Goal: Task Accomplishment & Management: Complete application form

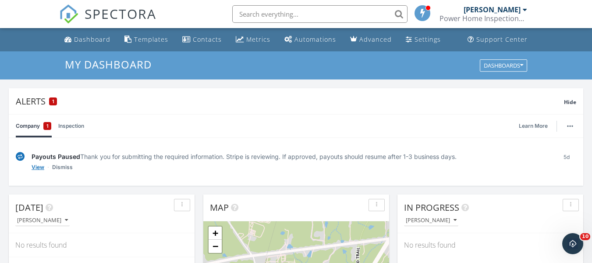
click at [39, 168] on link "View" at bounding box center [38, 167] width 13 height 9
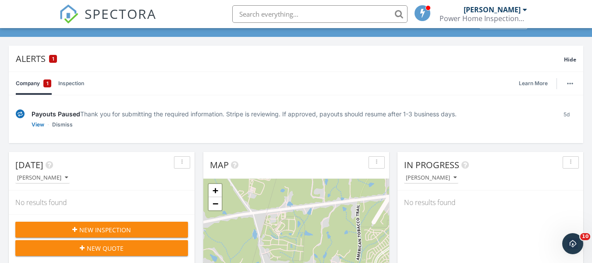
scroll to position [43, 0]
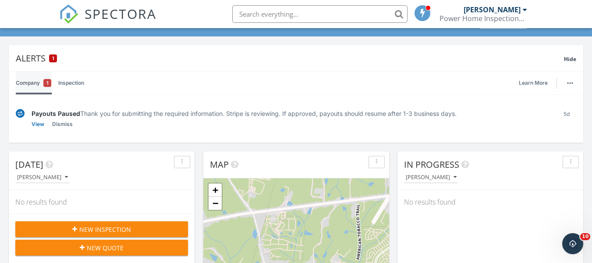
click at [25, 86] on link "Company 1" at bounding box center [33, 82] width 35 height 23
click at [64, 86] on link "Inspection" at bounding box center [71, 82] width 26 height 23
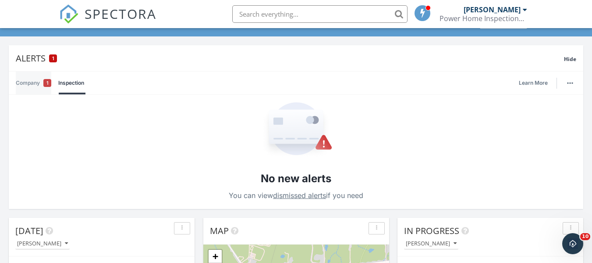
click at [32, 86] on link "Company 1" at bounding box center [33, 82] width 35 height 23
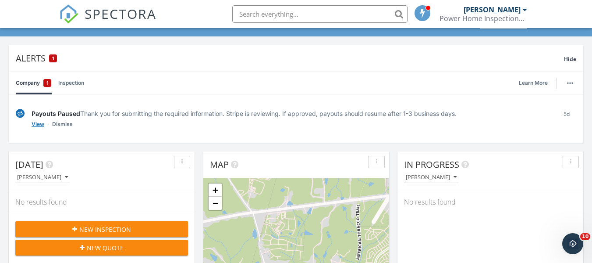
click at [39, 124] on link "View" at bounding box center [38, 124] width 13 height 9
click at [364, 120] on div "Payouts Paused Thank you for submitting the required information. Stripe is rev…" at bounding box center [291, 119] width 518 height 20
click at [36, 121] on link "View" at bounding box center [38, 124] width 13 height 9
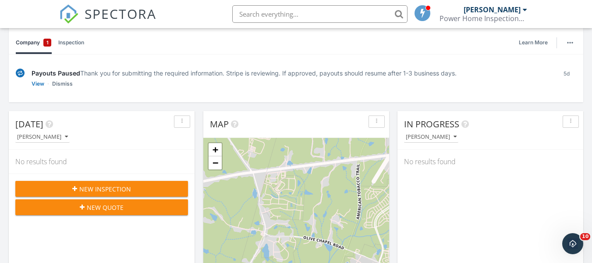
scroll to position [84, 0]
click at [59, 84] on link "Dismiss" at bounding box center [62, 83] width 21 height 9
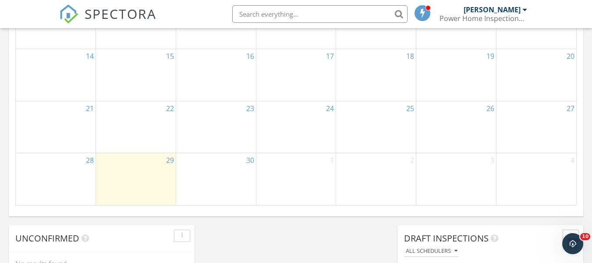
scroll to position [738, 0]
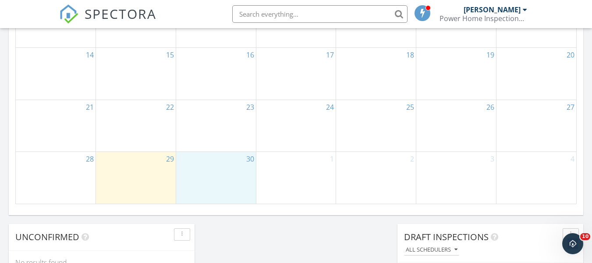
click at [240, 161] on div "30" at bounding box center [216, 177] width 80 height 51
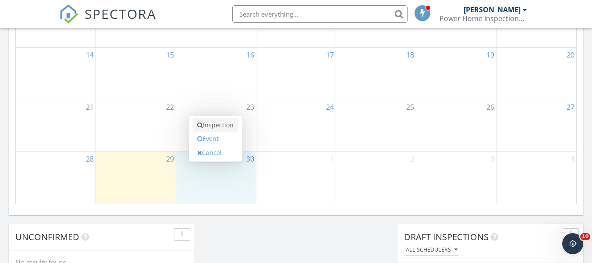
click at [214, 126] on link "Inspection" at bounding box center [215, 125] width 45 height 14
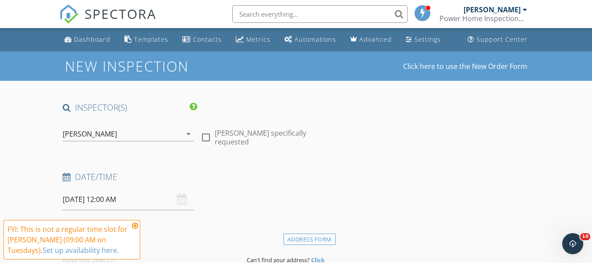
click at [203, 131] on div at bounding box center [206, 137] width 15 height 15
checkbox input "true"
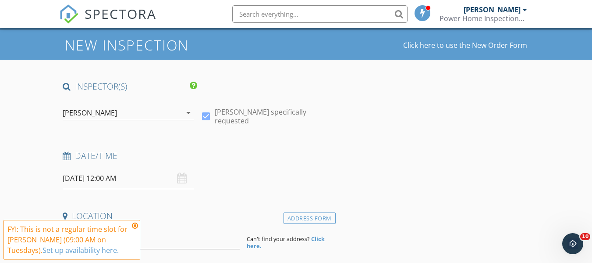
scroll to position [21, 0]
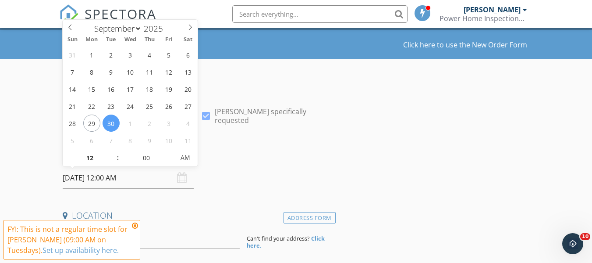
click at [136, 179] on input "09/30/2025 12:00 AM" at bounding box center [128, 177] width 131 height 21
click at [98, 152] on input "12" at bounding box center [90, 158] width 54 height 18
click at [145, 156] on input "00" at bounding box center [146, 158] width 54 height 18
type input "07"
type input "09/30/2025 7:00 AM"
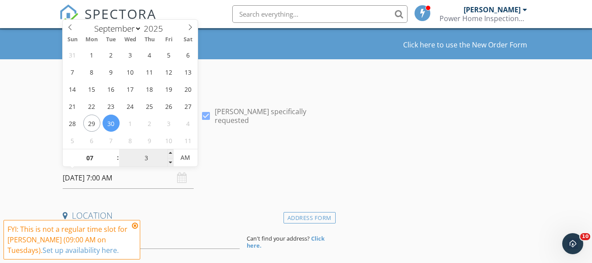
type input "30"
type input "09/30/2025 7:30 AM"
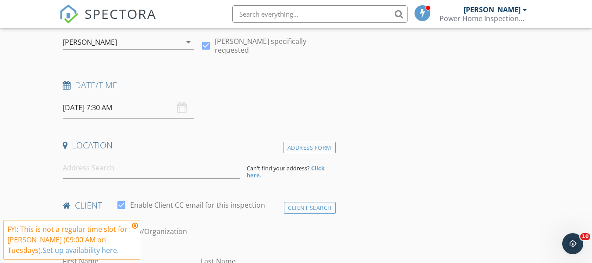
scroll to position [109, 0]
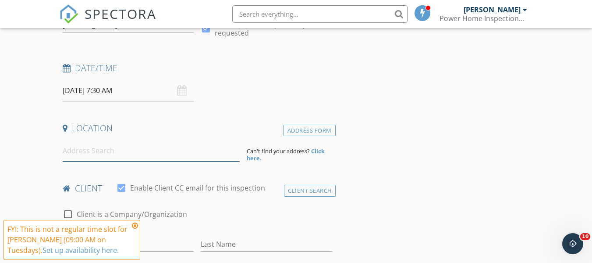
click at [99, 157] on input at bounding box center [151, 150] width 177 height 21
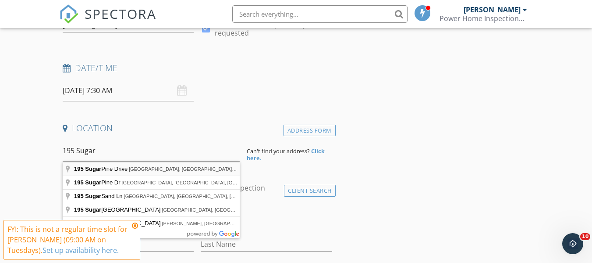
type input "195 Sugar Pine Drive, Franklinton, NC, USA"
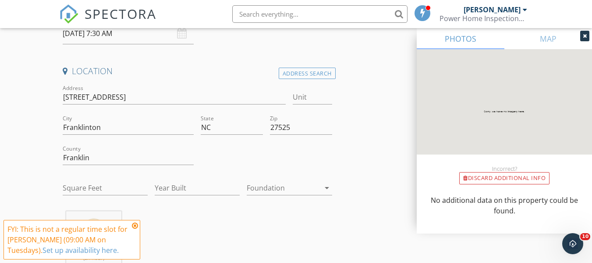
scroll to position [167, 0]
click at [122, 189] on input "Square Feet" at bounding box center [105, 186] width 85 height 14
type input "3064"
click at [208, 183] on input "Year Built" at bounding box center [197, 186] width 85 height 14
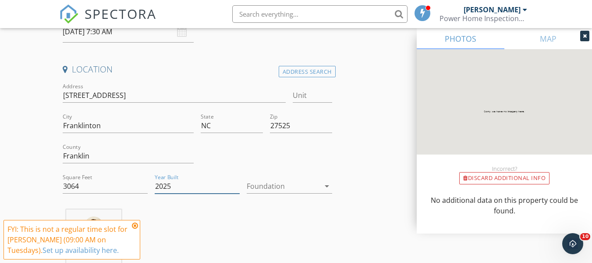
type input "2025"
click at [287, 181] on div at bounding box center [283, 186] width 73 height 14
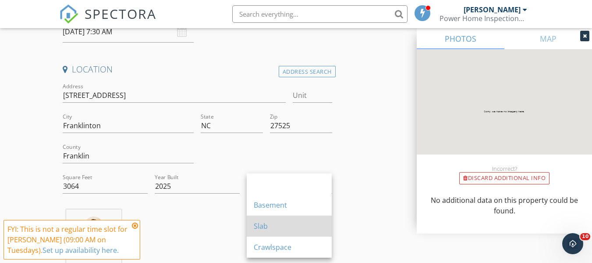
click at [273, 228] on div "Slab" at bounding box center [289, 225] width 71 height 11
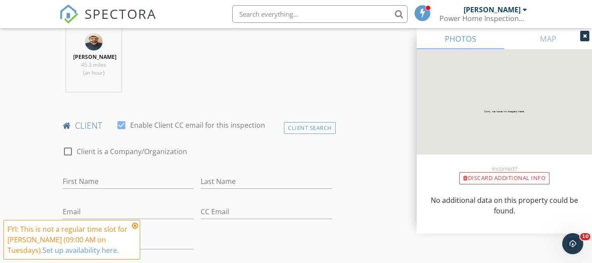
scroll to position [384, 0]
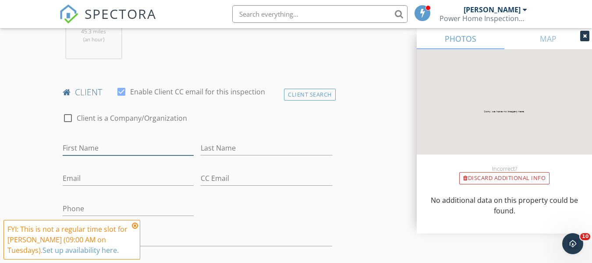
click at [142, 144] on input "First Name" at bounding box center [128, 148] width 131 height 14
type input "Brandon"
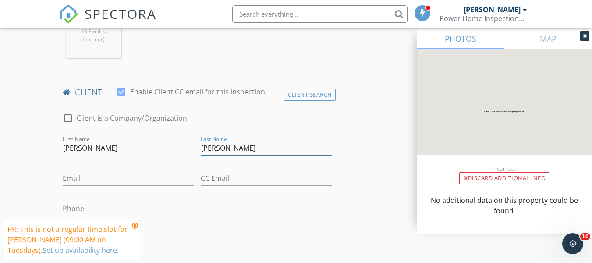
type input "[PERSON_NAME]"
click at [74, 182] on input "Email" at bounding box center [128, 178] width 131 height 14
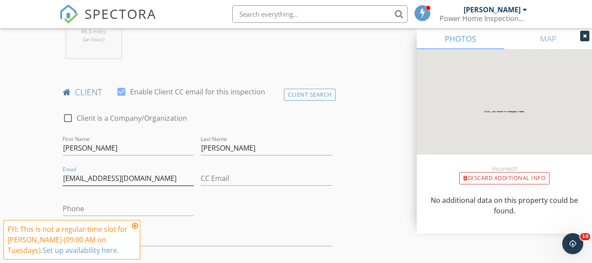
type input "[EMAIL_ADDRESS][DOMAIN_NAME]"
click at [170, 209] on input "Phone" at bounding box center [128, 208] width 131 height 14
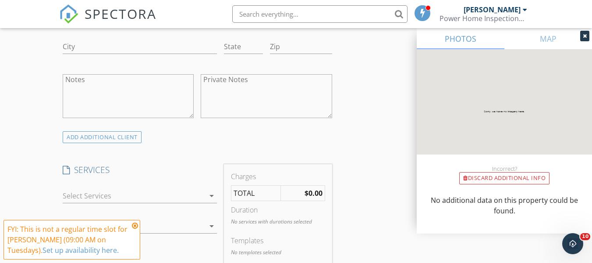
scroll to position [608, 0]
type input "[PHONE_NUMBER]"
click at [124, 138] on div "ADD ADDITIONAL client" at bounding box center [102, 135] width 79 height 12
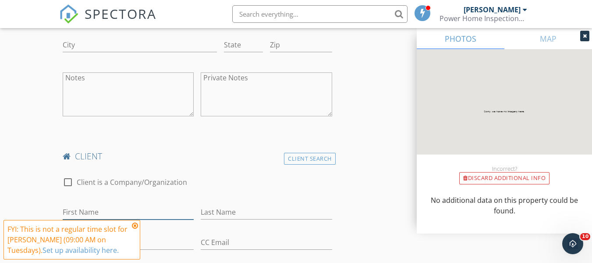
click at [129, 209] on input "First Name" at bounding box center [128, 212] width 131 height 14
type input "[PERSON_NAME]"
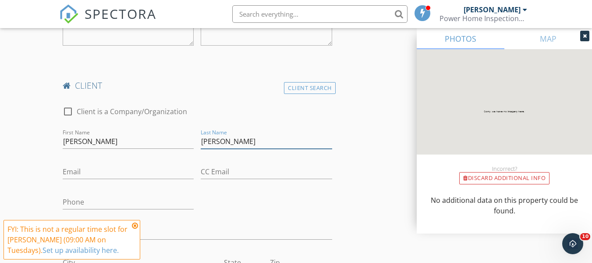
scroll to position [680, 0]
type input "[PERSON_NAME]"
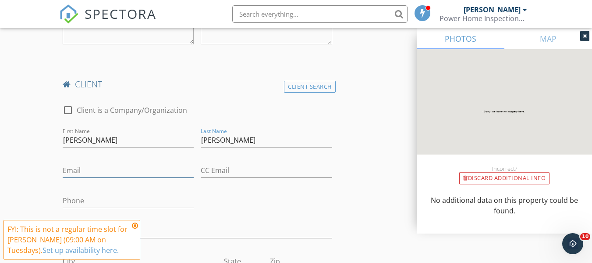
click at [141, 166] on input "Email" at bounding box center [128, 170] width 131 height 14
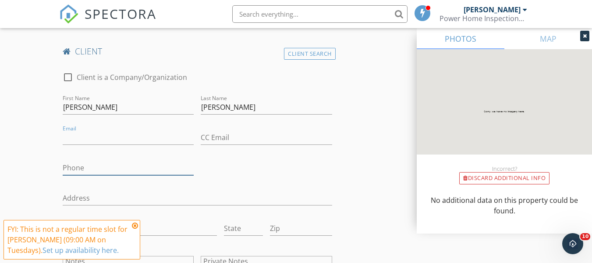
click at [143, 163] on input "Phone" at bounding box center [128, 167] width 131 height 14
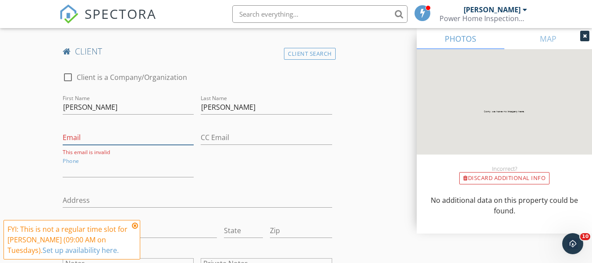
click at [68, 138] on input "Email" at bounding box center [128, 137] width 131 height 14
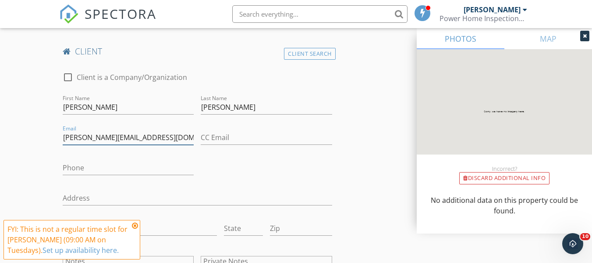
type input "[PERSON_NAME][EMAIL_ADDRESS][DOMAIN_NAME]"
click at [174, 174] on input "Phone" at bounding box center [128, 167] width 131 height 14
click at [312, 172] on div "check_box_outline_blank Client is a Company/Organization First Name Nicole Last…" at bounding box center [197, 187] width 276 height 249
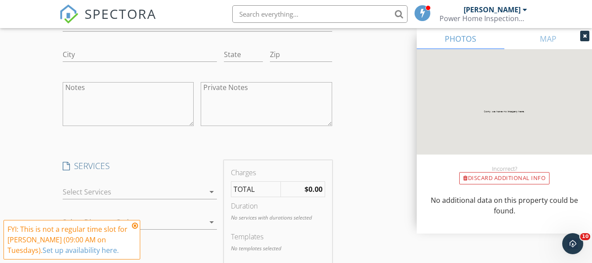
scroll to position [890, 0]
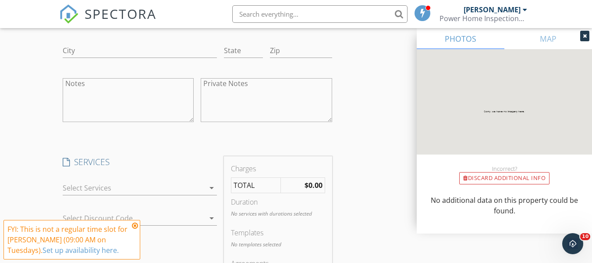
click at [207, 186] on icon "arrow_drop_down" at bounding box center [211, 187] width 11 height 11
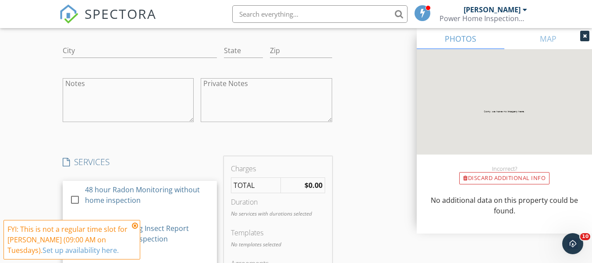
click at [133, 224] on icon at bounding box center [135, 225] width 6 height 7
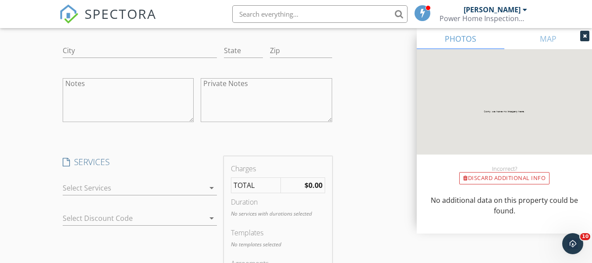
click at [191, 187] on div at bounding box center [134, 188] width 142 height 14
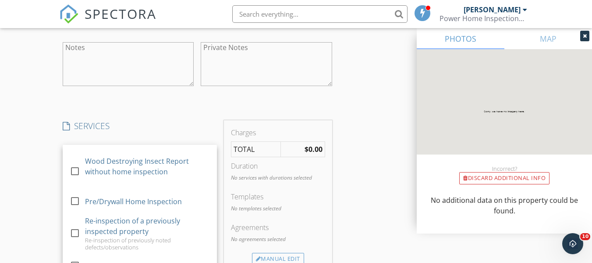
scroll to position [929, 0]
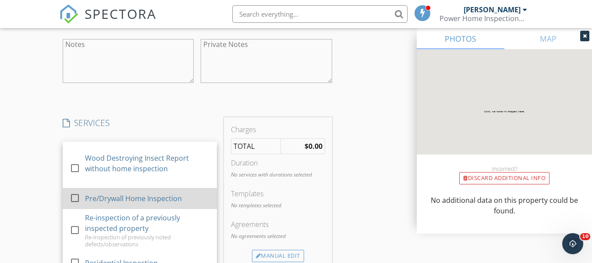
click at [74, 199] on div at bounding box center [74, 197] width 15 height 15
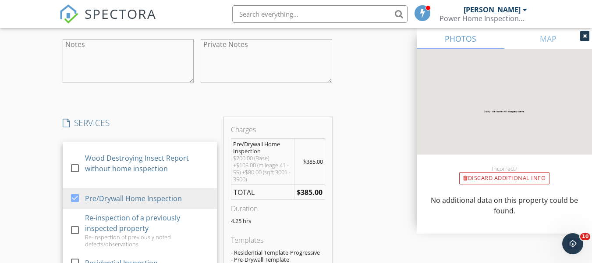
click at [353, 162] on div "INSPECTOR(S) check_box Justin Power PRIMARY Justin Power arrow_drop_down check_…" at bounding box center [296, 80] width 474 height 1814
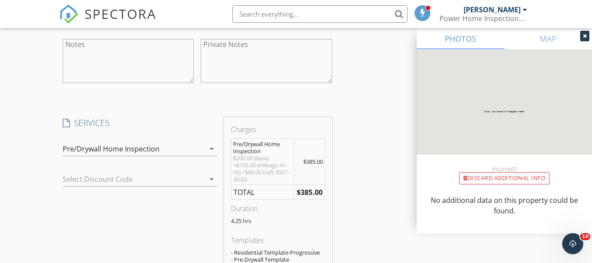
click at [201, 181] on div at bounding box center [199, 179] width 11 height 11
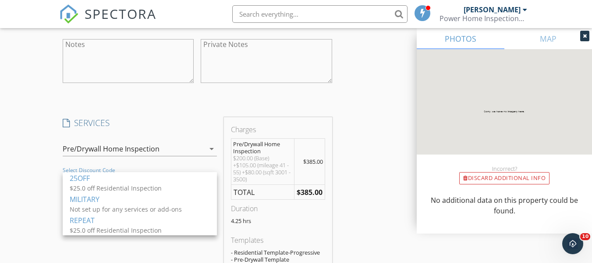
click at [363, 175] on div "INSPECTOR(S) check_box Justin Power PRIMARY Justin Power arrow_drop_down check_…" at bounding box center [296, 80] width 474 height 1814
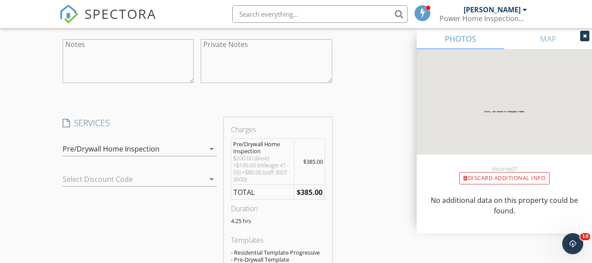
click at [209, 149] on icon "arrow_drop_down" at bounding box center [211, 148] width 11 height 11
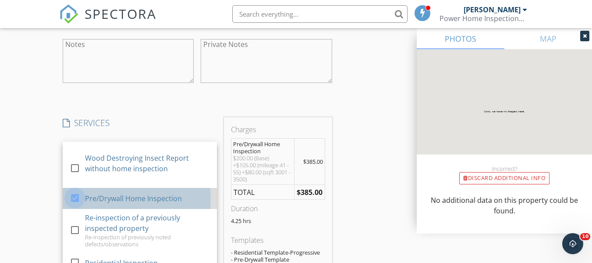
click at [70, 199] on div at bounding box center [74, 197] width 15 height 15
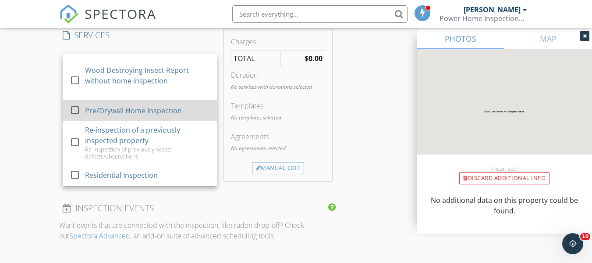
scroll to position [1020, 0]
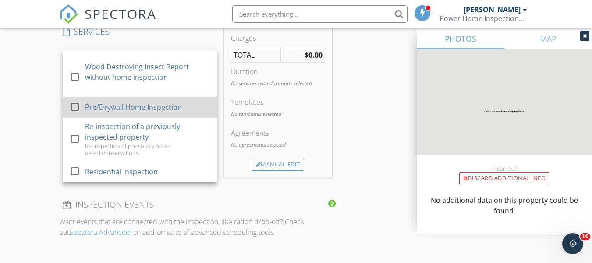
click at [124, 105] on div "Pre/Drywall Home Inspection" at bounding box center [133, 107] width 97 height 11
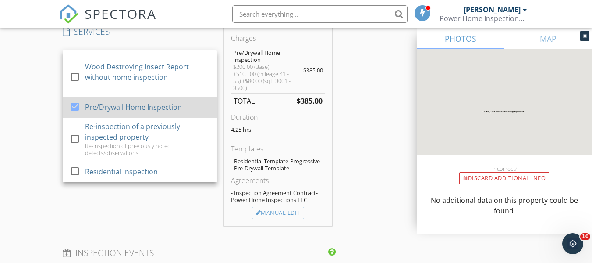
click at [74, 102] on div at bounding box center [74, 106] width 15 height 15
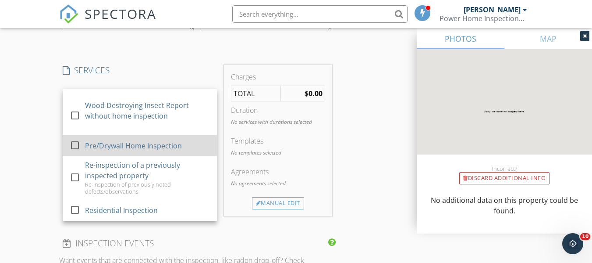
scroll to position [987, 0]
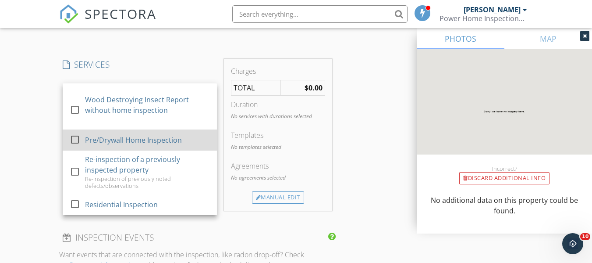
click at [145, 141] on div "Pre/Drywall Home Inspection" at bounding box center [133, 140] width 97 height 11
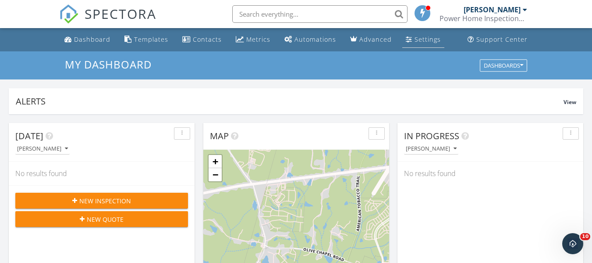
click at [419, 39] on div "Settings" at bounding box center [428, 39] width 26 height 8
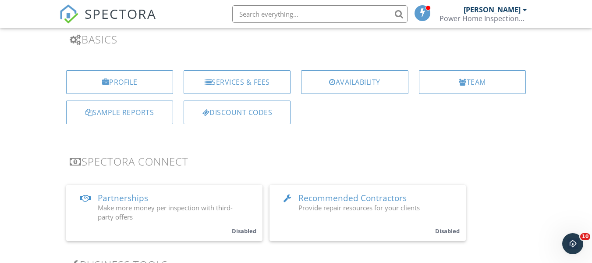
scroll to position [64, 0]
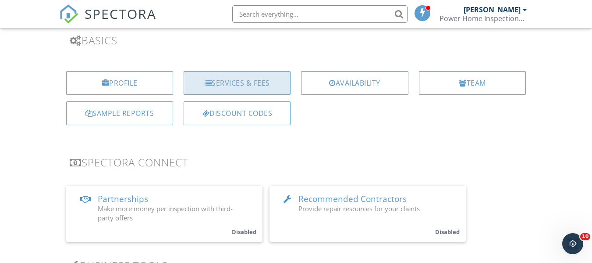
click at [264, 81] on div "Services & Fees" at bounding box center [237, 83] width 107 height 24
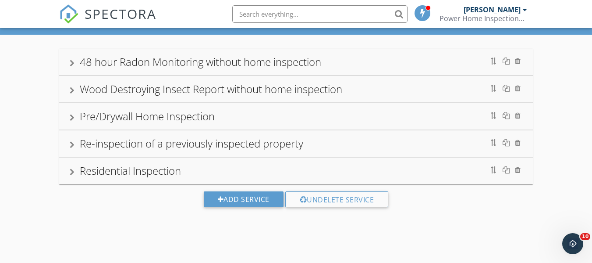
scroll to position [51, 0]
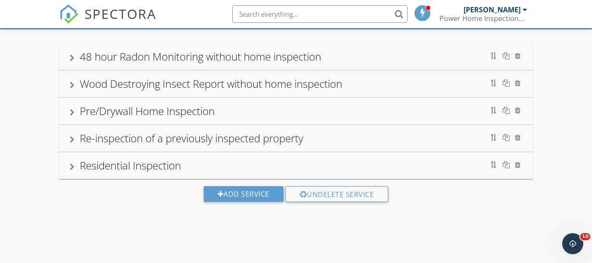
click at [279, 110] on div "Pre/Drywall Home Inspection" at bounding box center [296, 111] width 453 height 16
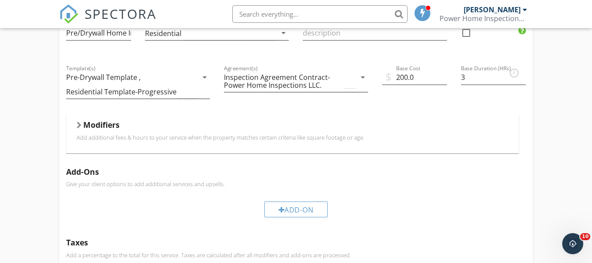
scroll to position [166, 0]
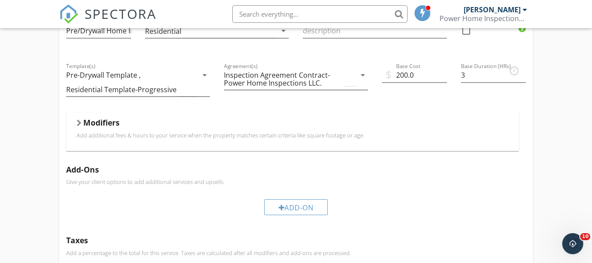
click at [252, 138] on p "Add additional fees & hours to your service when the property matches certain c…" at bounding box center [293, 134] width 432 height 7
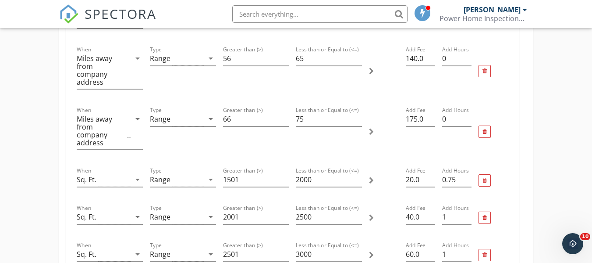
scroll to position [540, 0]
click at [421, 171] on input "20.0" at bounding box center [420, 178] width 29 height 14
type input "2"
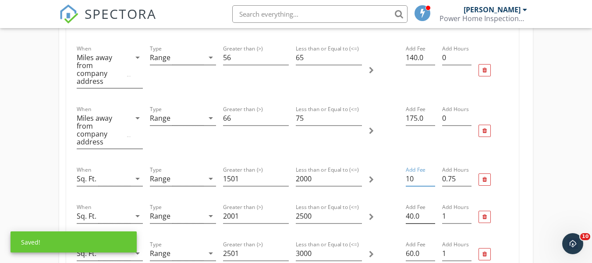
type input "10"
click at [422, 209] on input "40.0" at bounding box center [420, 216] width 29 height 14
type input "4"
type input "20"
click at [429, 246] on input "59.99" at bounding box center [420, 253] width 29 height 14
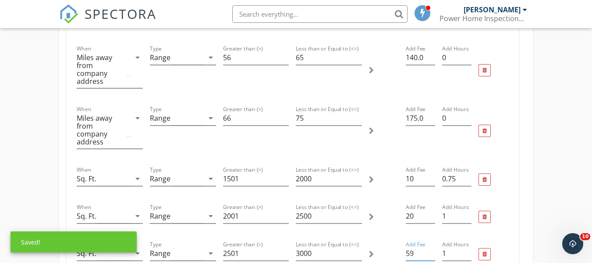
type input "5"
type input "30"
type input "8"
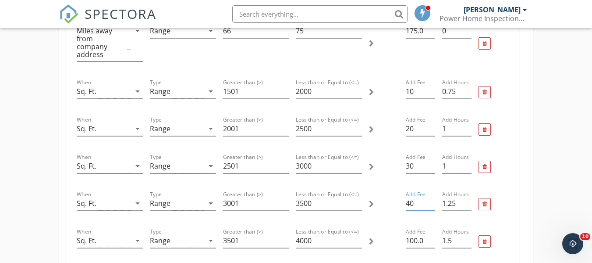
scroll to position [628, 0]
type input "40"
click at [428, 232] on input "100.0" at bounding box center [420, 239] width 29 height 14
type input "1"
type input "50"
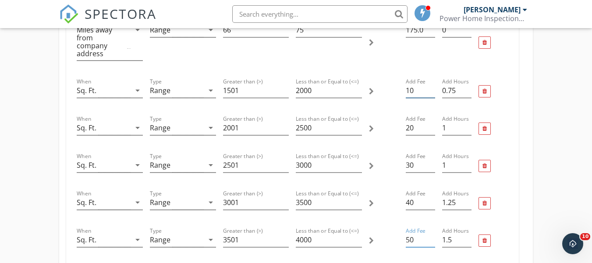
click at [418, 83] on input "10" at bounding box center [420, 90] width 29 height 14
type input "1"
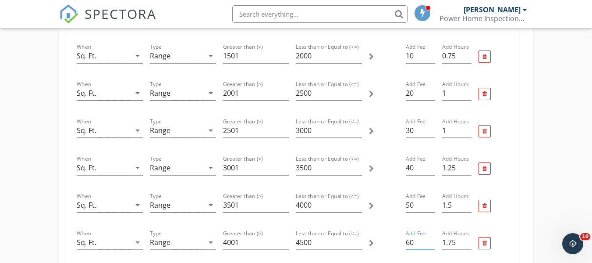
scroll to position [671, 0]
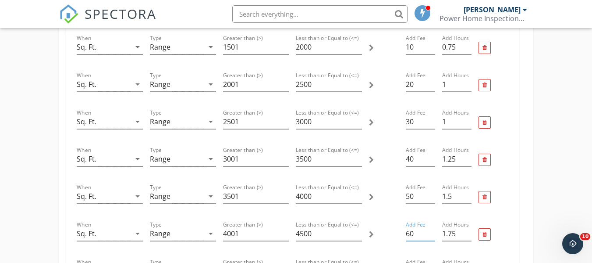
type input "60"
type input "1"
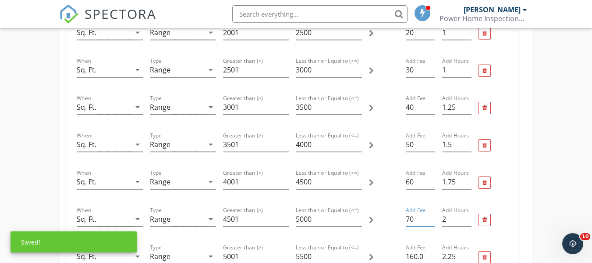
scroll to position [724, 0]
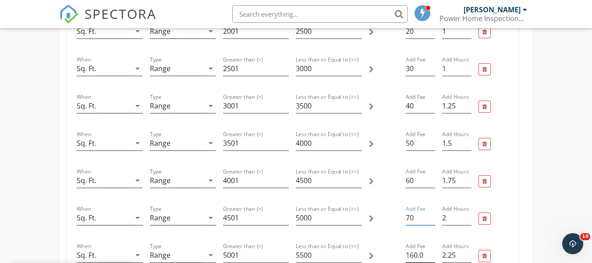
type input "70"
click at [429, 248] on div "Add Fee 160.0" at bounding box center [420, 255] width 29 height 14
type input "1"
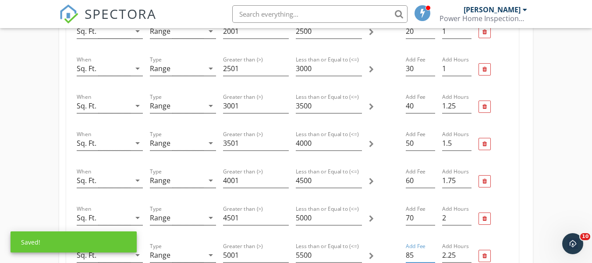
type input "85"
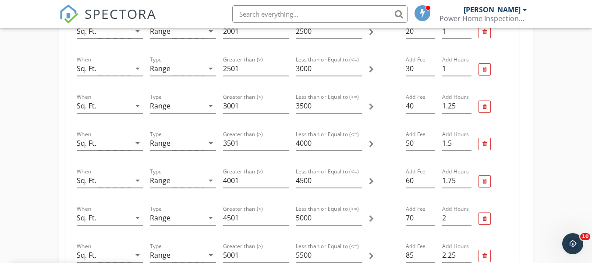
type input "1"
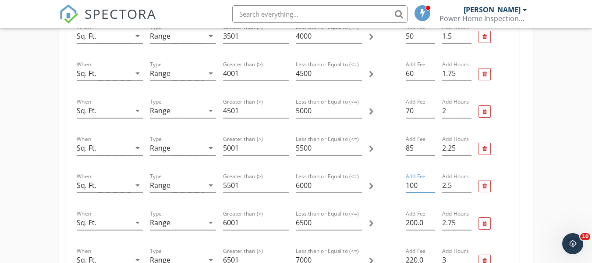
scroll to position [833, 0]
type input "100"
click at [427, 214] on input "200.0" at bounding box center [420, 221] width 29 height 14
type input "2"
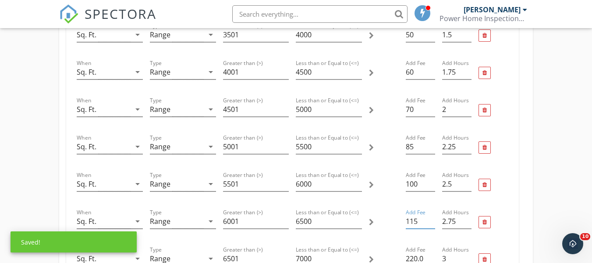
type input "115"
click at [428, 251] on input "220.0" at bounding box center [420, 258] width 29 height 14
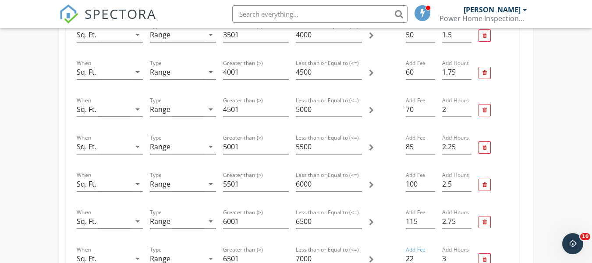
type input "2"
type input "130"
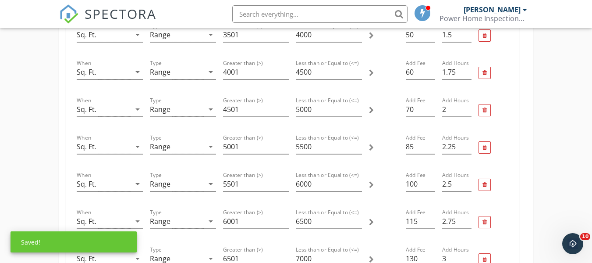
type input "2"
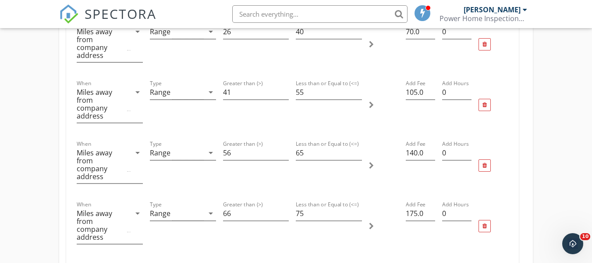
scroll to position [443, 0]
type input "145"
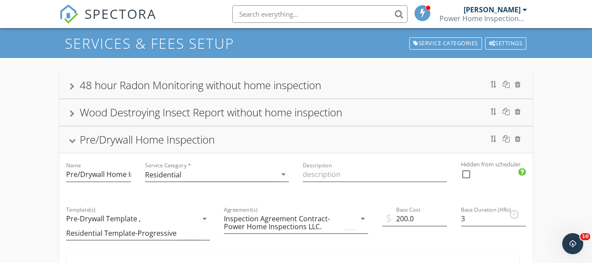
scroll to position [0, 0]
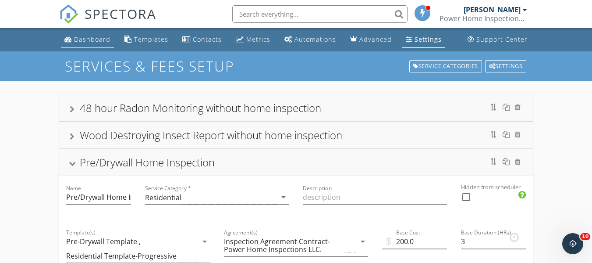
click at [92, 38] on div "Dashboard" at bounding box center [92, 39] width 36 height 8
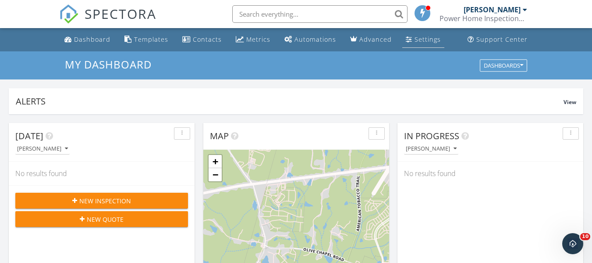
click at [418, 38] on div "Settings" at bounding box center [428, 39] width 26 height 8
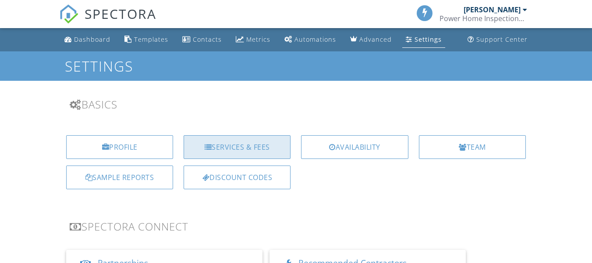
click at [259, 142] on div "Services & Fees" at bounding box center [237, 147] width 107 height 24
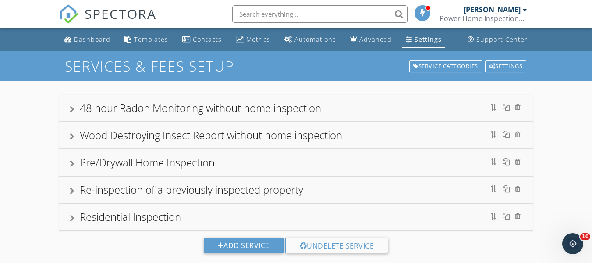
click at [184, 168] on div "Pre/Drywall Home Inspection" at bounding box center [147, 162] width 135 height 14
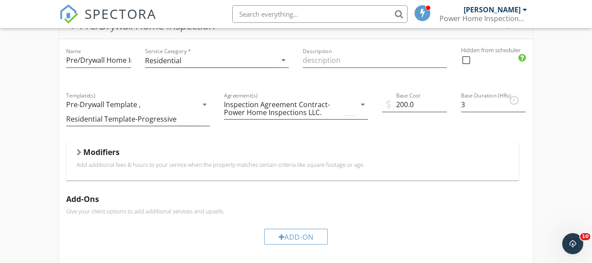
scroll to position [137, 0]
click at [224, 159] on div "Modifiers" at bounding box center [293, 153] width 432 height 14
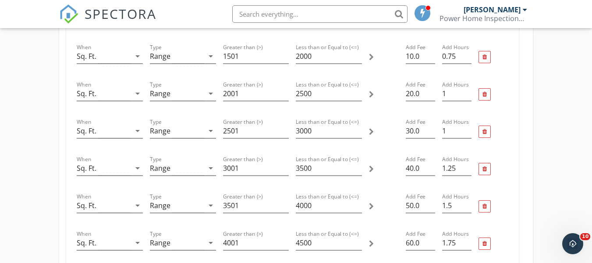
scroll to position [660, 0]
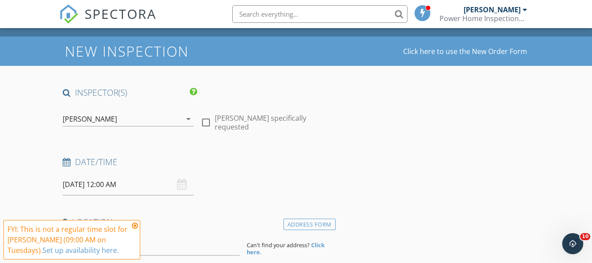
scroll to position [38, 0]
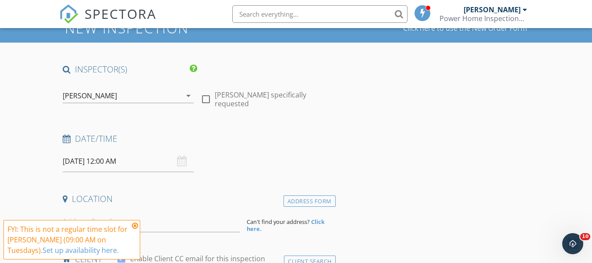
click at [217, 92] on label "[PERSON_NAME] specifically requested" at bounding box center [273, 99] width 117 height 18
checkbox input "true"
click at [153, 165] on input "[DATE] 12:00 AM" at bounding box center [128, 160] width 131 height 21
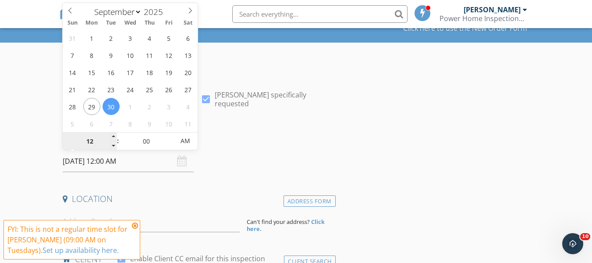
click at [93, 137] on input "12" at bounding box center [90, 141] width 54 height 18
type input "07"
type input "[DATE] 7:00 AM"
type input "30"
type input "[DATE] 7:30 AM"
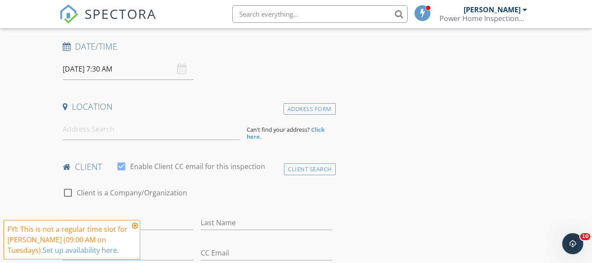
scroll to position [131, 0]
click at [148, 138] on input at bounding box center [151, 127] width 177 height 21
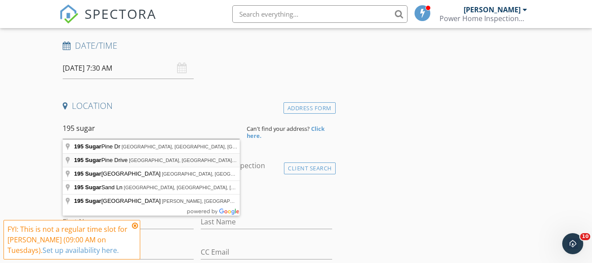
type input "[STREET_ADDRESS]"
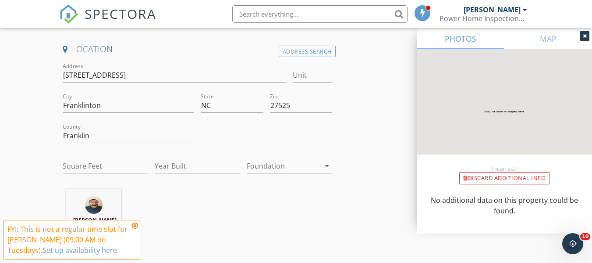
scroll to position [194, 0]
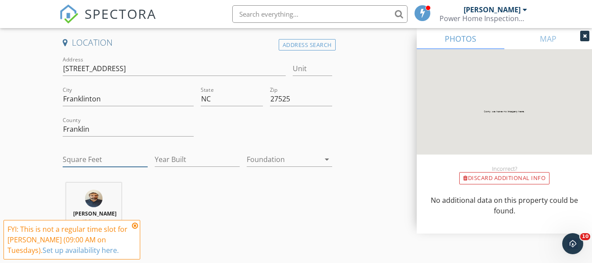
click at [117, 156] on input "Square Feet" at bounding box center [105, 159] width 85 height 14
type input "3064"
click at [201, 163] on input "Year Built" at bounding box center [197, 159] width 85 height 14
type input "2025"
click at [291, 165] on div at bounding box center [283, 159] width 73 height 14
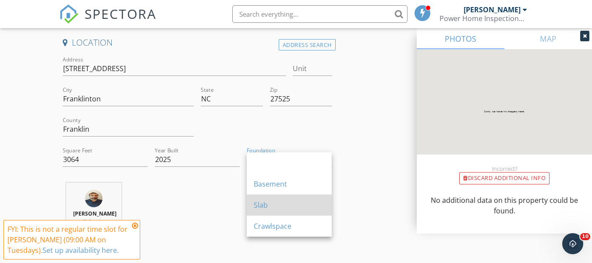
click at [272, 200] on div "Slab" at bounding box center [289, 204] width 71 height 11
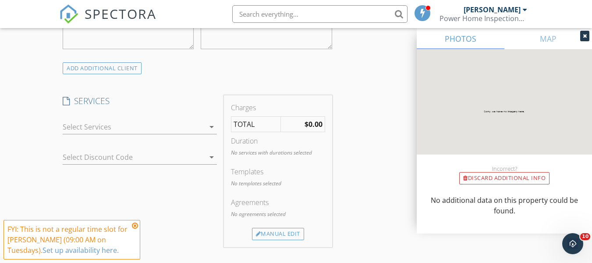
scroll to position [688, 0]
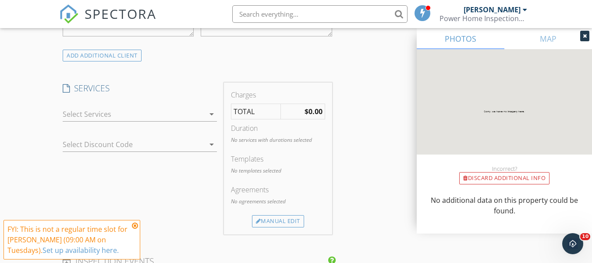
click at [182, 115] on div at bounding box center [134, 114] width 142 height 14
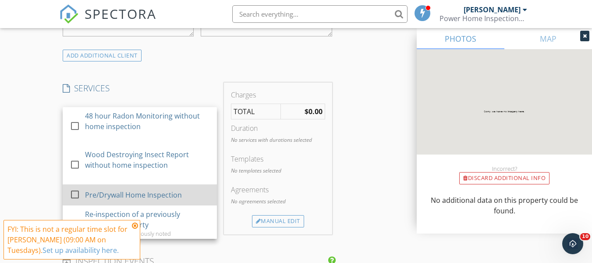
click at [165, 194] on div "Pre/Drywall Home Inspection" at bounding box center [133, 194] width 97 height 11
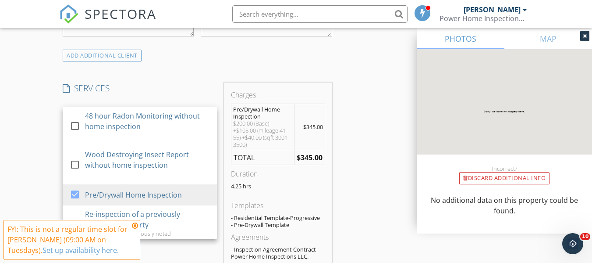
click at [364, 140] on div "INSPECTOR(S) check_box Justin Power PRIMARY Justin Power arrow_drop_down check_…" at bounding box center [296, 183] width 474 height 1538
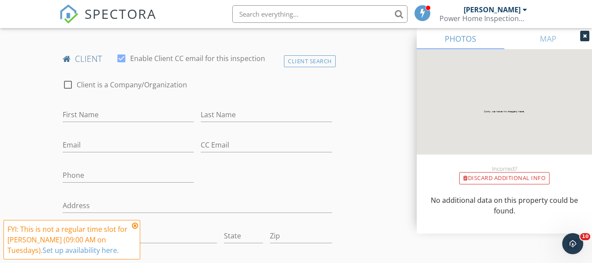
scroll to position [418, 0]
click at [137, 226] on icon at bounding box center [135, 225] width 6 height 7
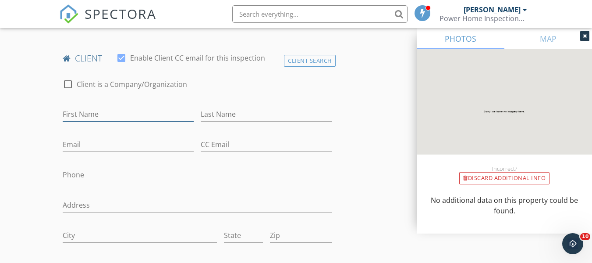
click at [141, 111] on input "First Name" at bounding box center [128, 114] width 131 height 14
type input "[PERSON_NAME]"
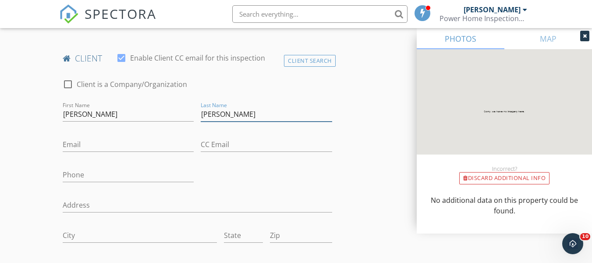
type input "[PERSON_NAME]"
click at [136, 138] on input "Email" at bounding box center [128, 144] width 131 height 14
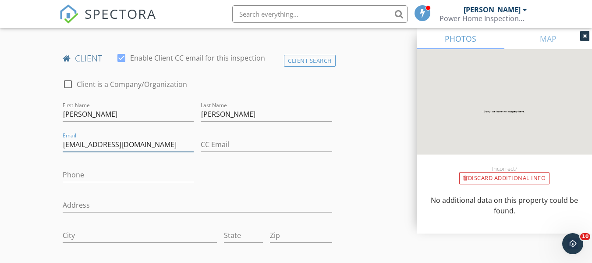
type input "[EMAIL_ADDRESS][DOMAIN_NAME]"
click at [148, 174] on input "Phone" at bounding box center [128, 174] width 131 height 14
type input "[PHONE_NUMBER]"
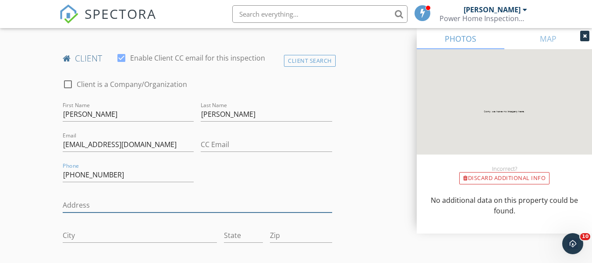
click at [128, 203] on input "Address" at bounding box center [197, 205] width 269 height 14
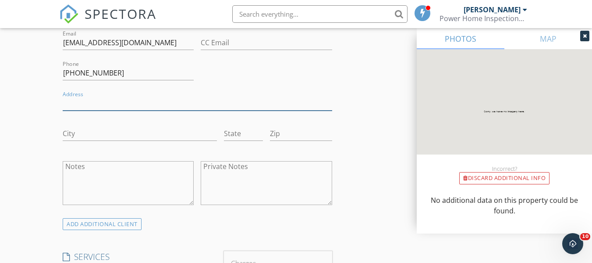
scroll to position [566, 0]
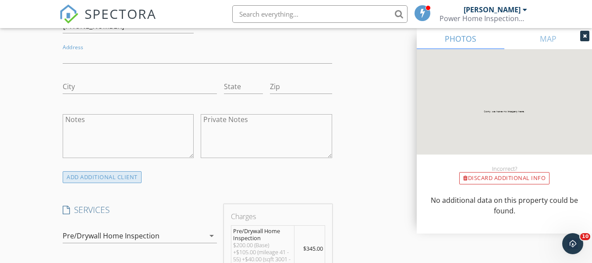
click at [116, 176] on div "ADD ADDITIONAL client" at bounding box center [102, 177] width 79 height 12
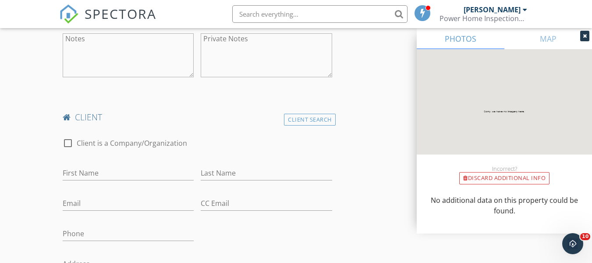
scroll to position [647, 0]
click at [121, 179] on input "First Name" at bounding box center [128, 172] width 131 height 14
type input "[PERSON_NAME]"
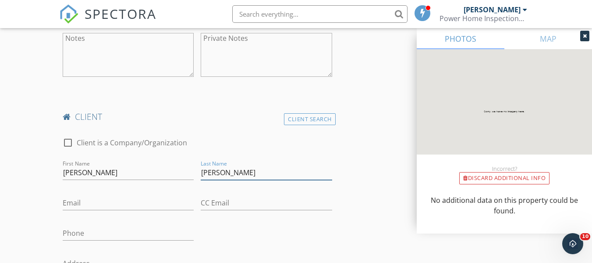
type input "[PERSON_NAME]"
click at [134, 231] on input "Phone" at bounding box center [128, 233] width 131 height 14
click at [71, 198] on input "Email" at bounding box center [128, 202] width 131 height 14
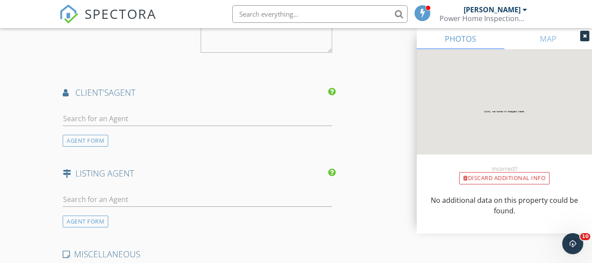
scroll to position [1355, 0]
type input "[PERSON_NAME][EMAIL_ADDRESS][DOMAIN_NAME]"
click at [177, 117] on input "text" at bounding box center [197, 118] width 269 height 14
type input "meagan"
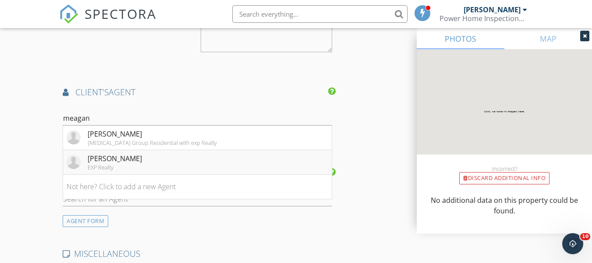
click at [133, 162] on li "Meagan Black EXP Realty" at bounding box center [197, 162] width 268 height 25
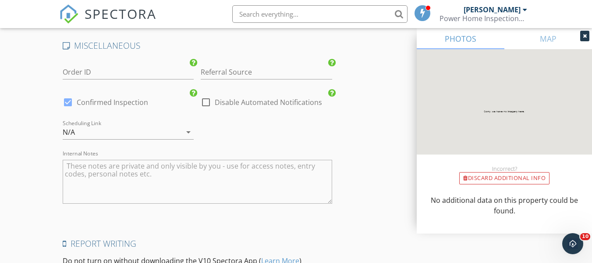
scroll to position [1934, 0]
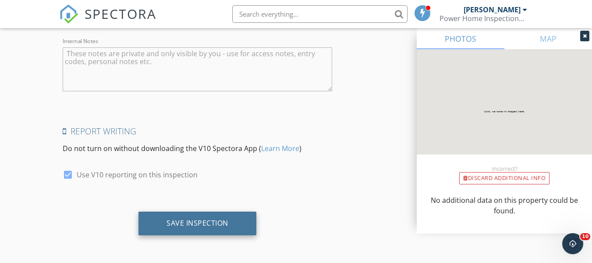
click at [225, 226] on div "Save Inspection" at bounding box center [198, 222] width 62 height 9
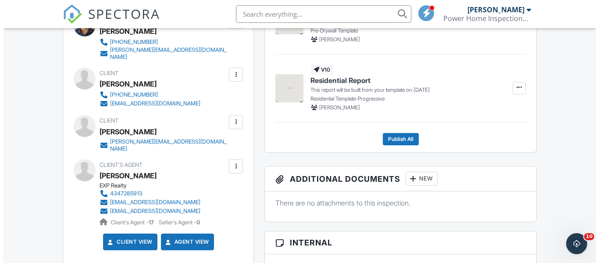
scroll to position [307, 0]
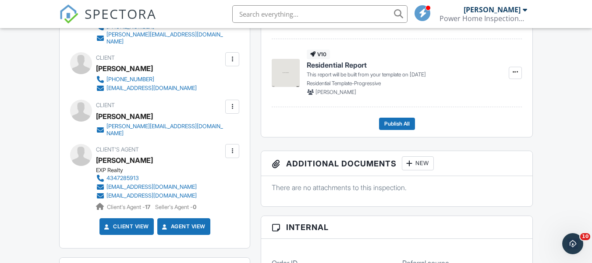
click at [231, 146] on div at bounding box center [232, 150] width 9 height 9
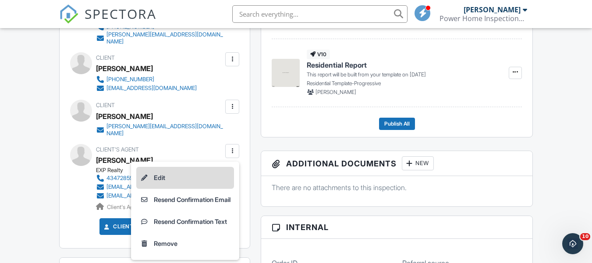
click at [160, 169] on li "Edit" at bounding box center [185, 178] width 98 height 22
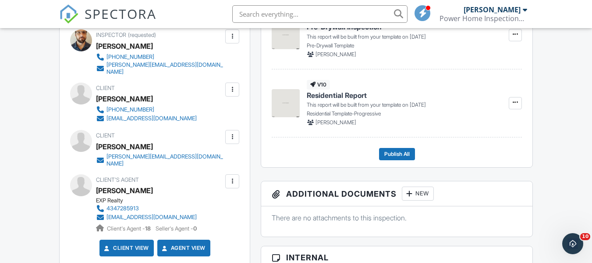
scroll to position [277, 0]
